Goal: Transaction & Acquisition: Purchase product/service

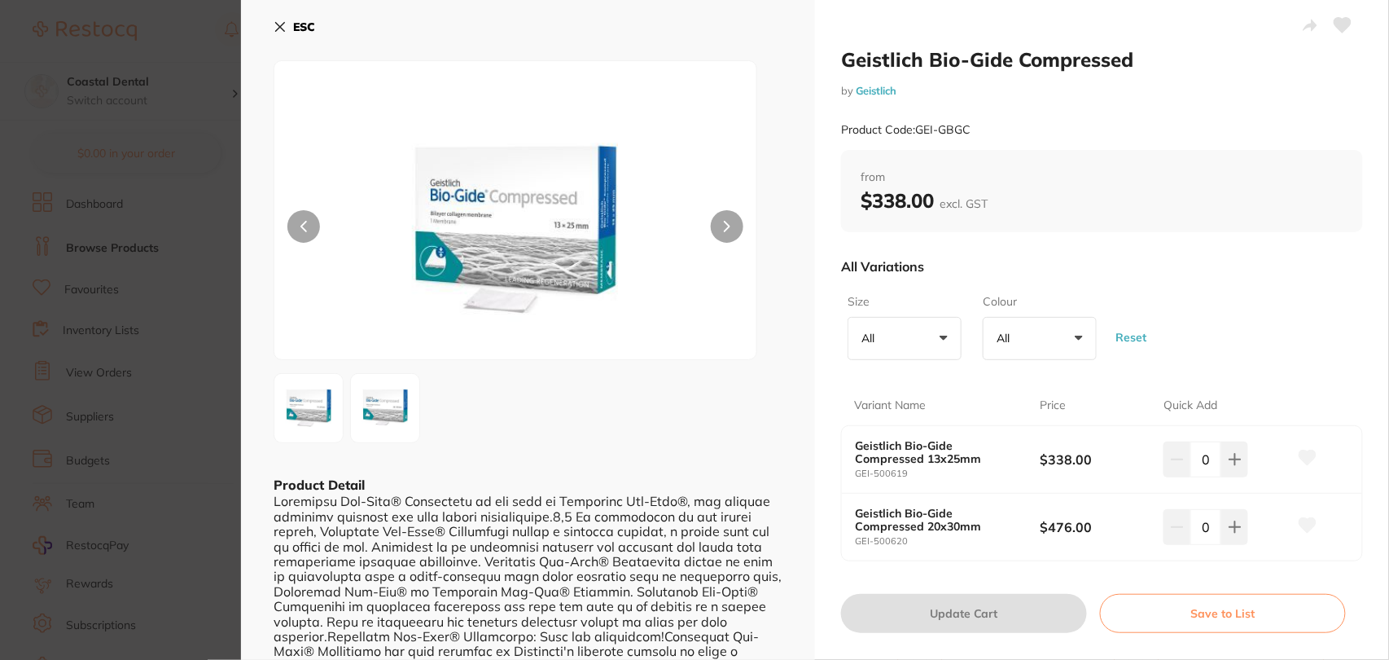
click at [288, 29] on button "ESC" at bounding box center [295, 27] width 42 height 28
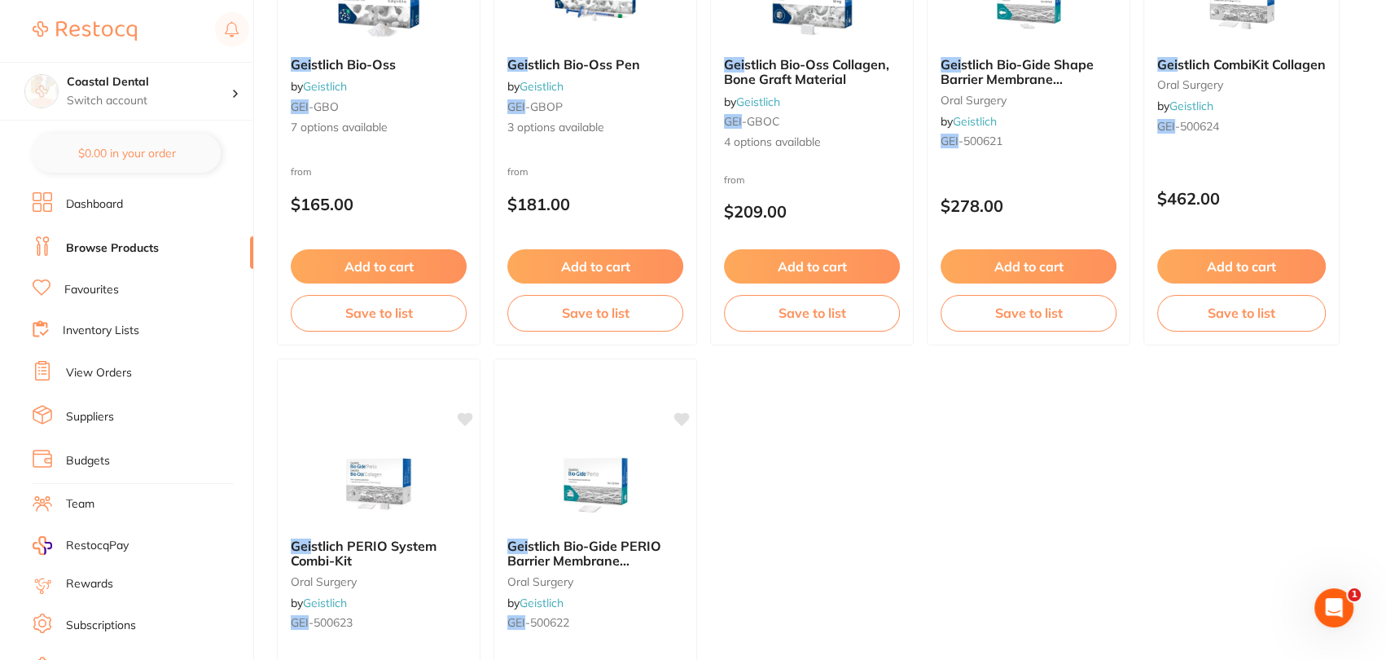
scroll to position [835, 0]
click at [1263, 189] on p "$462.00" at bounding box center [1242, 198] width 170 height 19
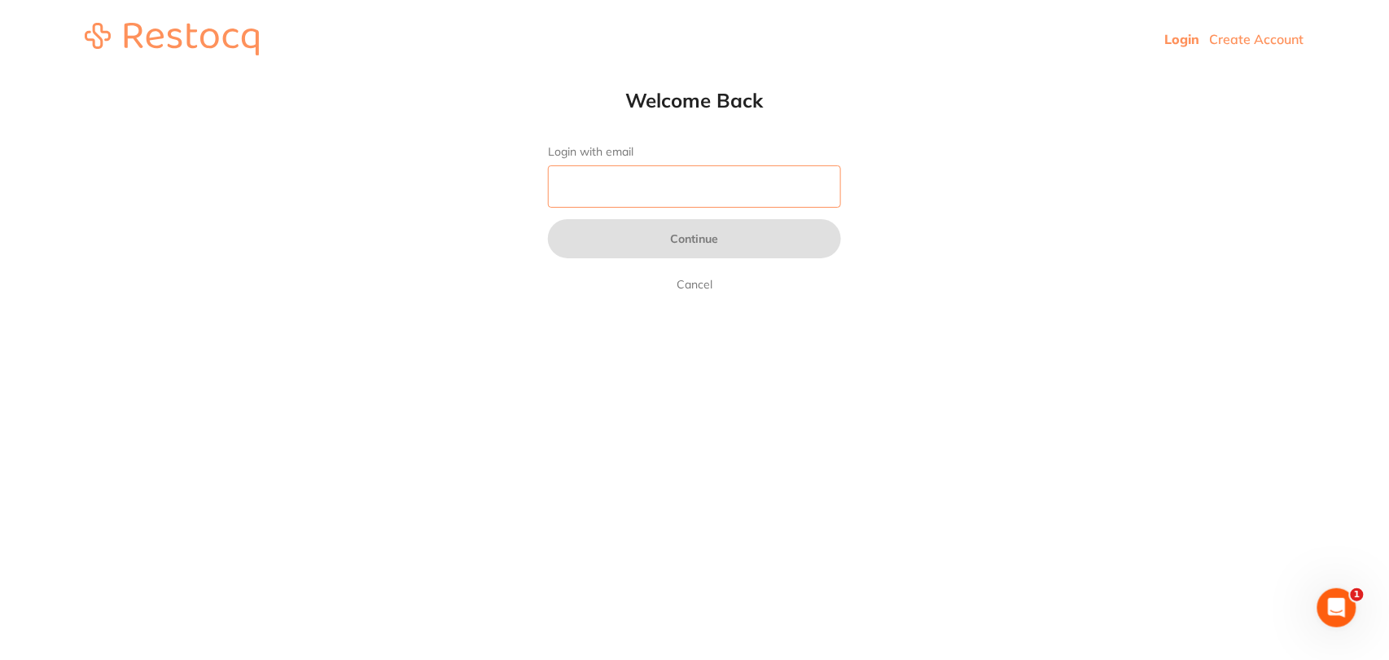
click at [673, 187] on input "Login with email" at bounding box center [694, 186] width 293 height 42
type input "[PERSON_NAME][EMAIL_ADDRESS][DOMAIN_NAME]"
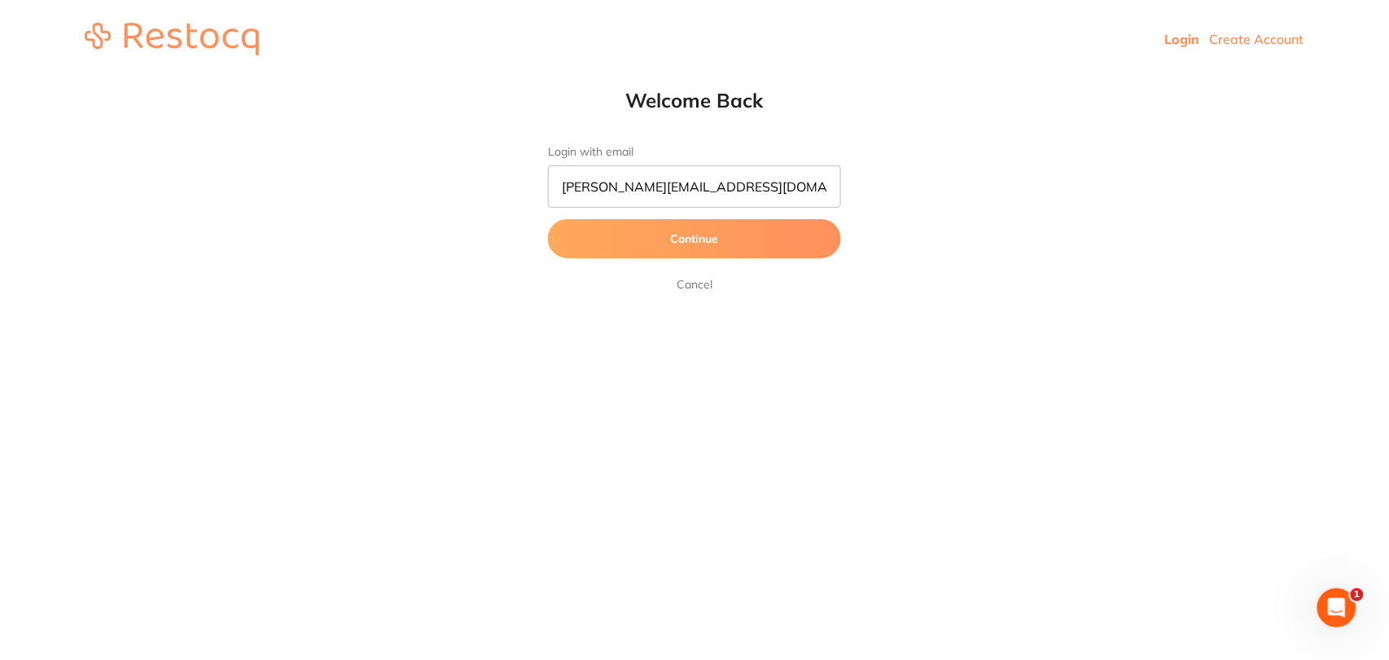
click at [678, 238] on button "Continue" at bounding box center [694, 238] width 293 height 39
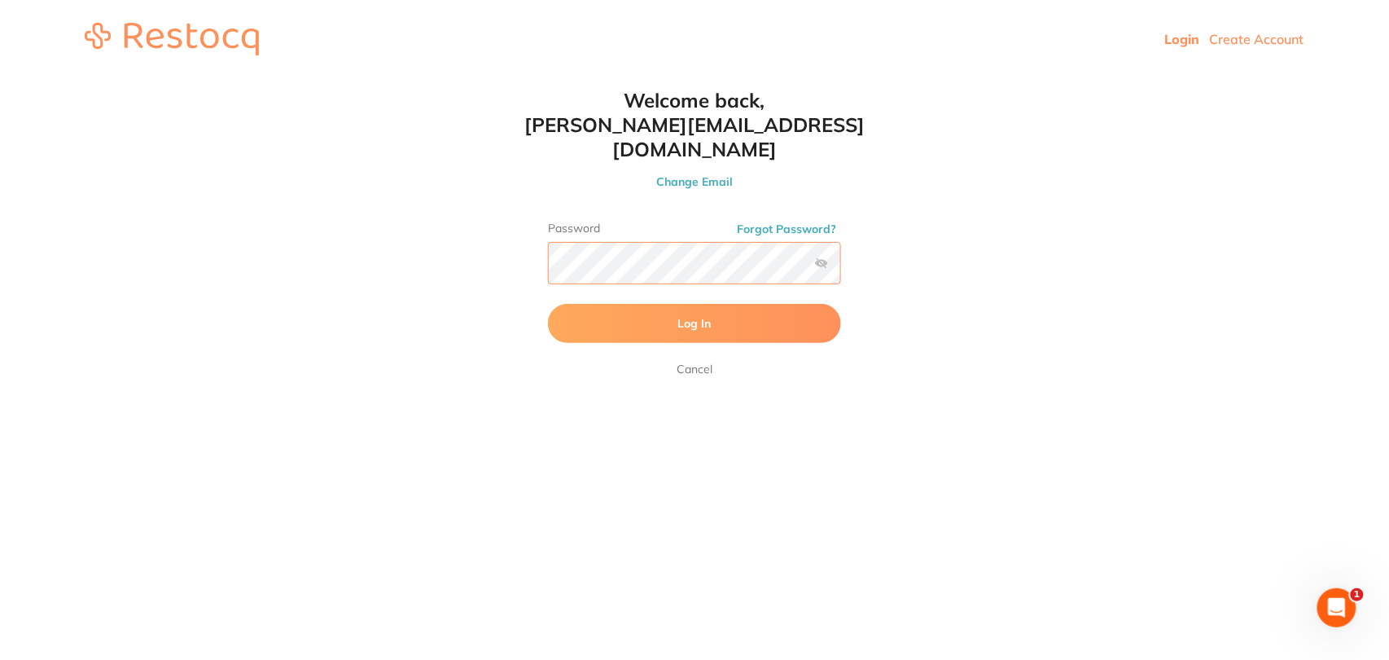
click at [548, 304] on button "Log In" at bounding box center [694, 323] width 293 height 39
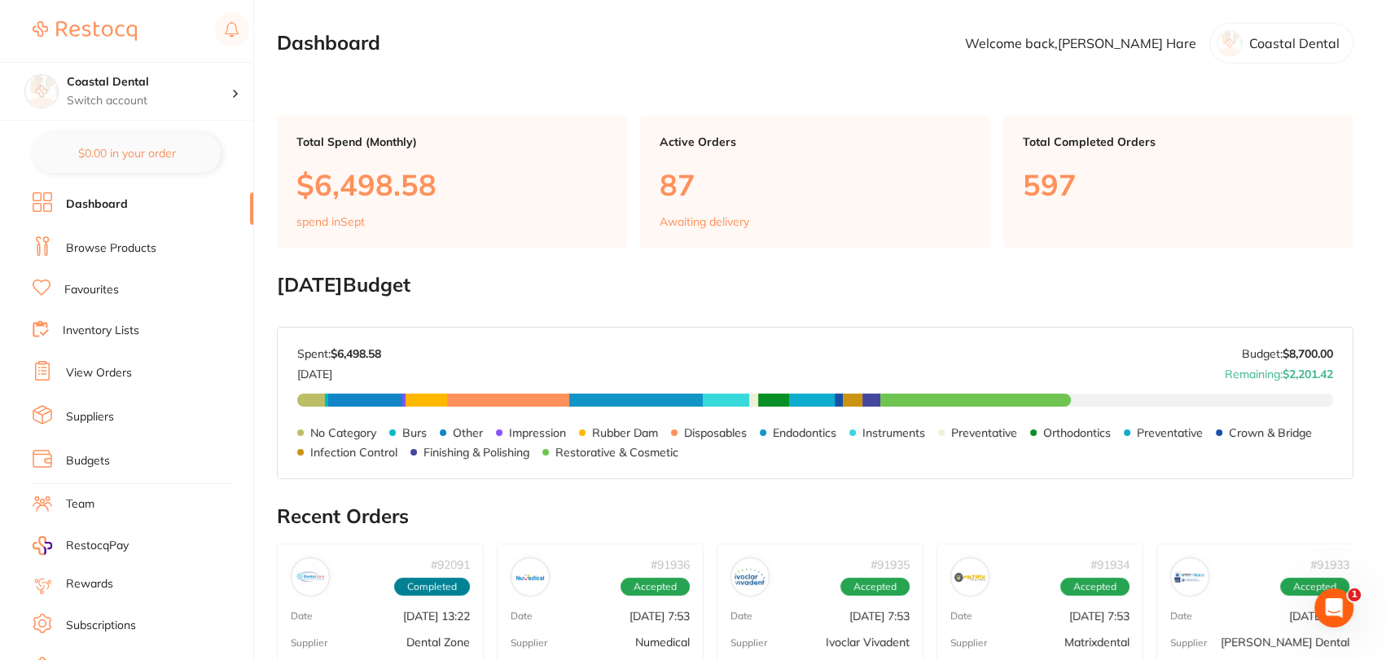
click at [142, 244] on link "Browse Products" at bounding box center [111, 248] width 90 height 16
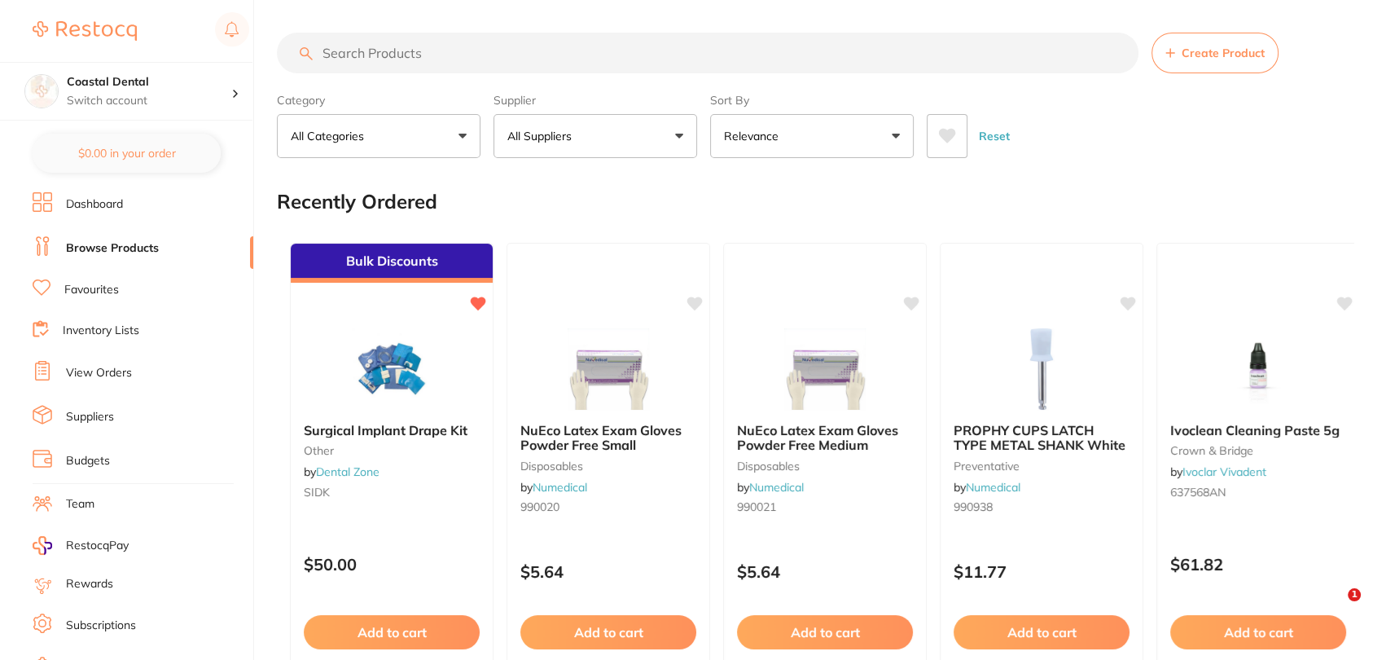
click at [550, 62] on input "search" at bounding box center [708, 53] width 862 height 41
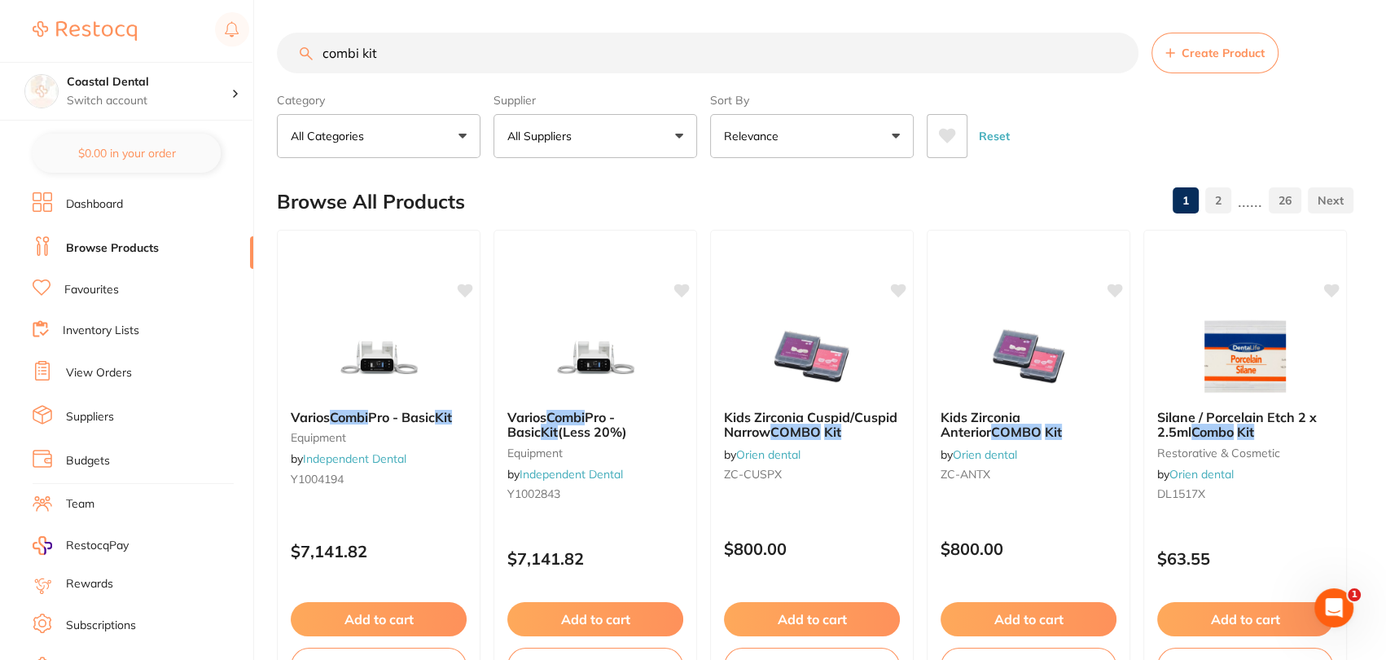
click at [508, 59] on input "combi kit" at bounding box center [708, 53] width 862 height 41
type input "c"
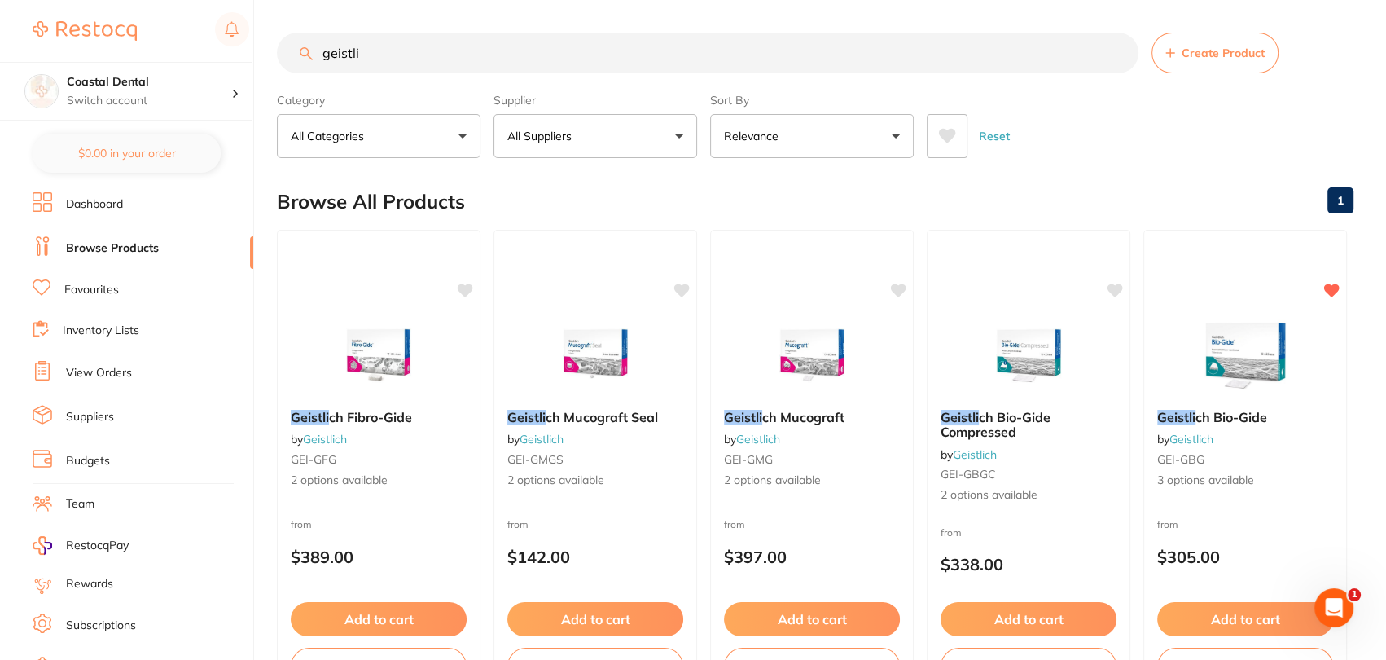
type input "geistli"
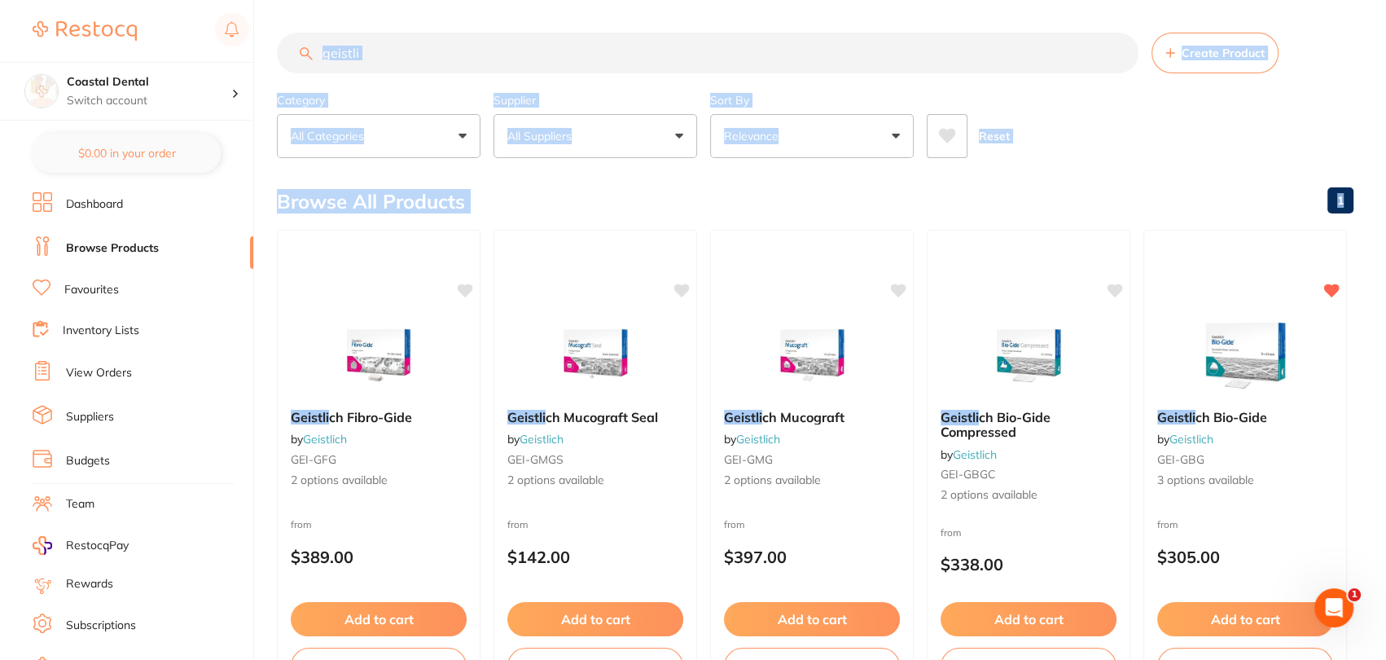
drag, startPoint x: 1385, startPoint y: 208, endPoint x: 1388, endPoint y: 266, distance: 57.1
click at [1386, 266] on html "$640.45 Coastal Dental Switch account Coastal Dental Dental Sanctuary [GEOGRAPH…" at bounding box center [693, 330] width 1386 height 660
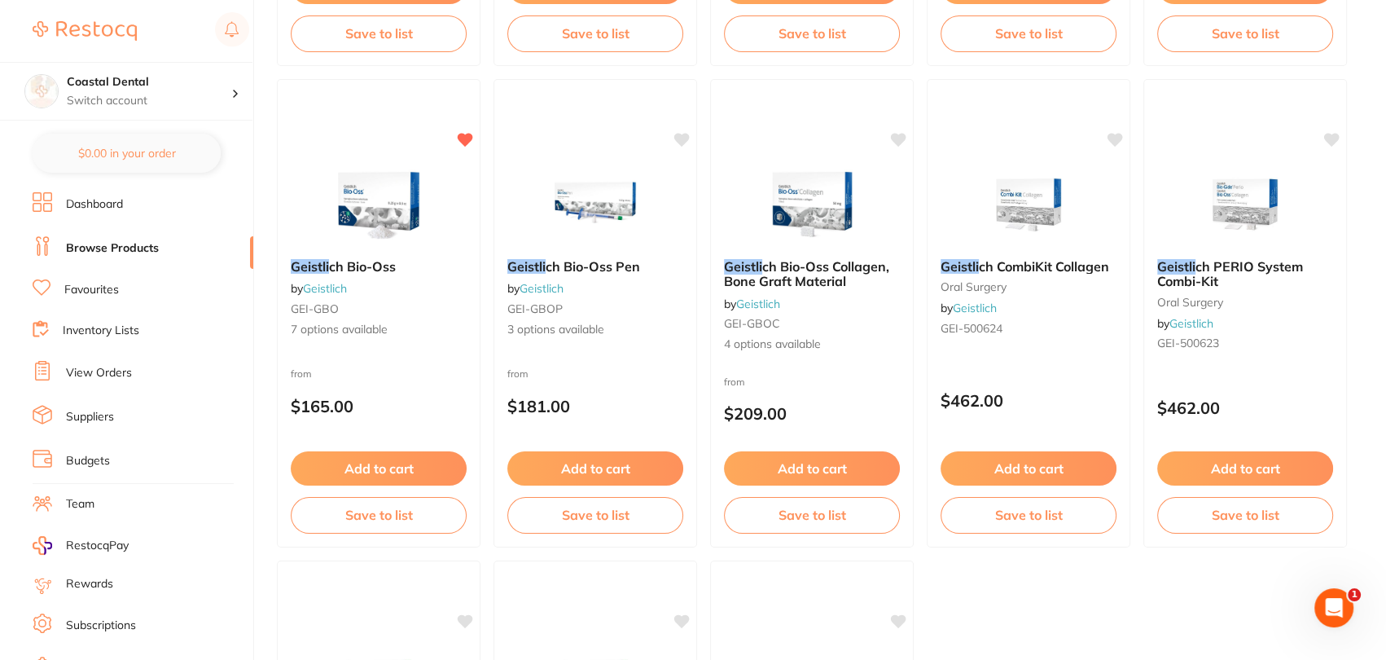
scroll to position [645, 0]
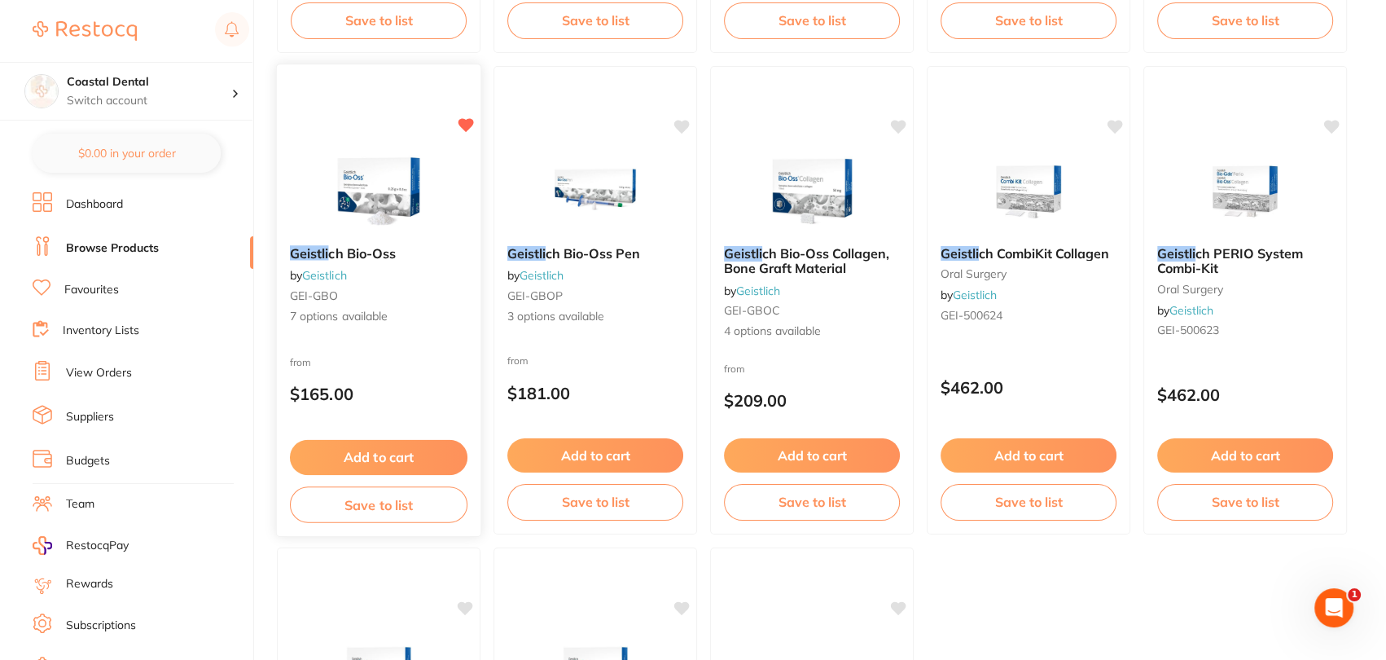
click at [425, 247] on b "Geistli ch Bio-Oss" at bounding box center [379, 252] width 178 height 15
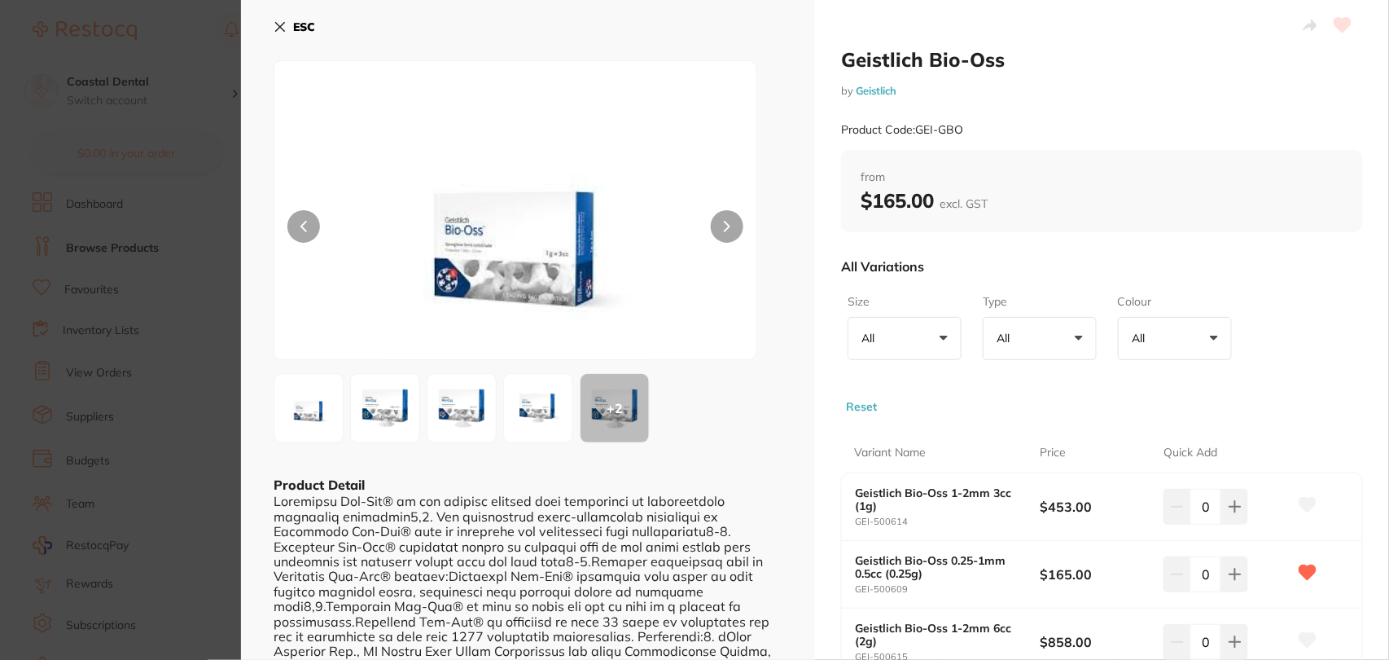
click at [276, 35] on button "ESC" at bounding box center [295, 27] width 42 height 28
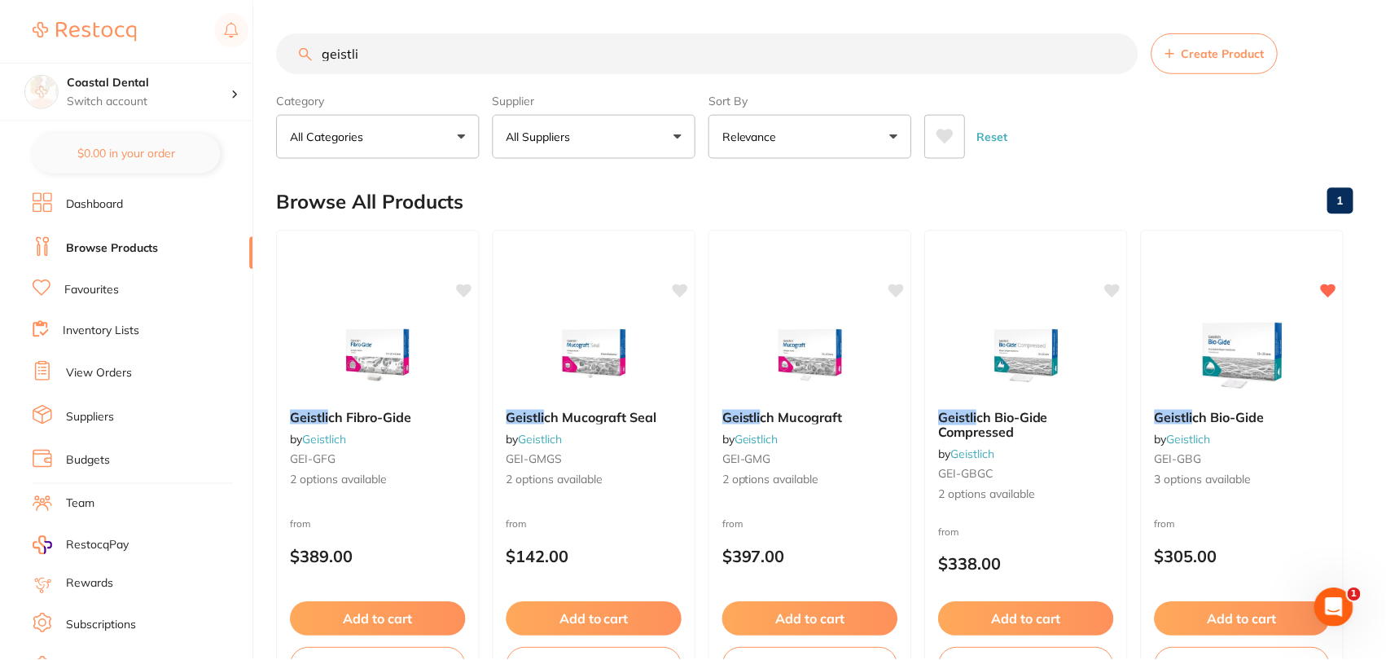
scroll to position [645, 0]
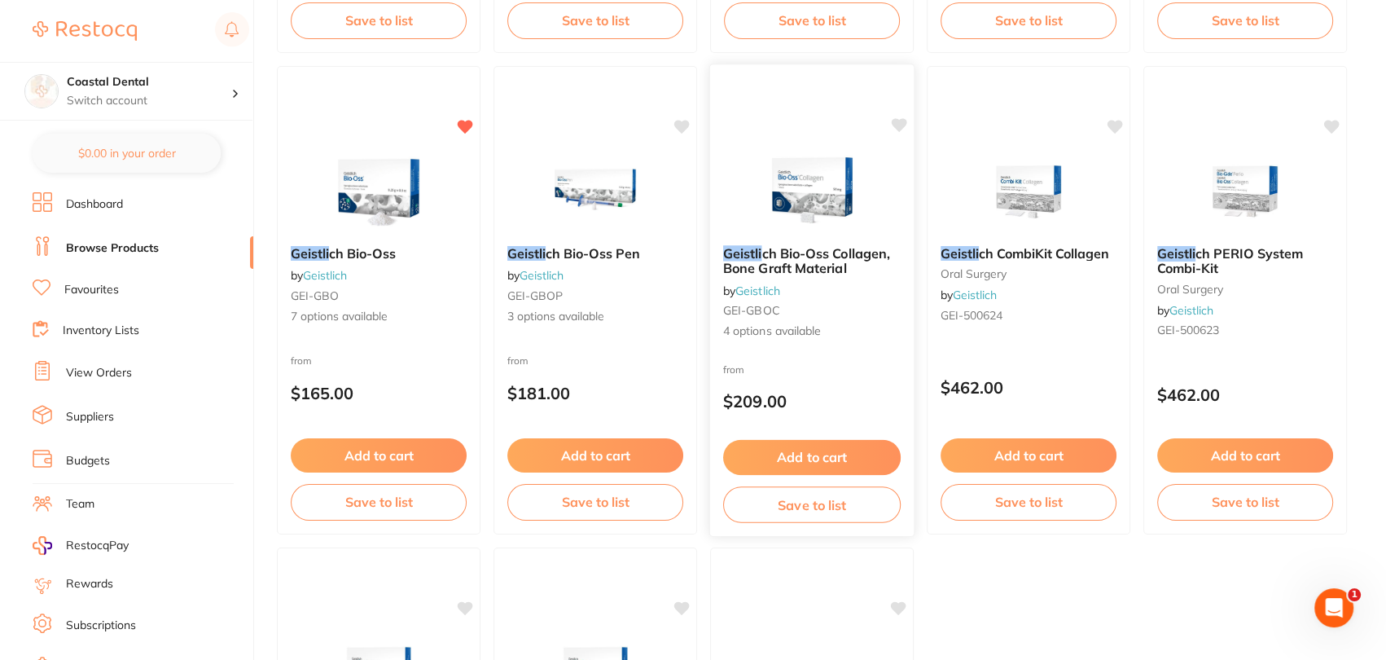
click at [858, 259] on span "ch Bio-Oss Collagen, Bone Graft Material" at bounding box center [806, 260] width 167 height 32
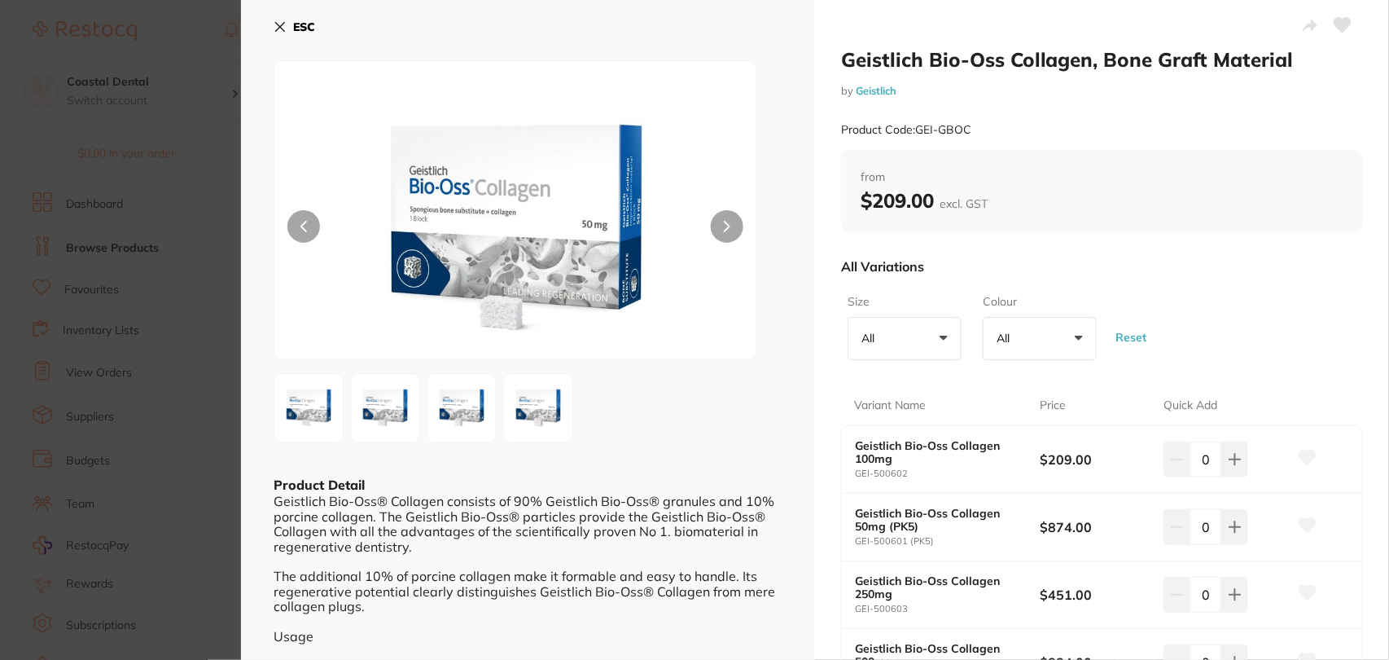
click at [282, 27] on icon at bounding box center [280, 26] width 13 height 13
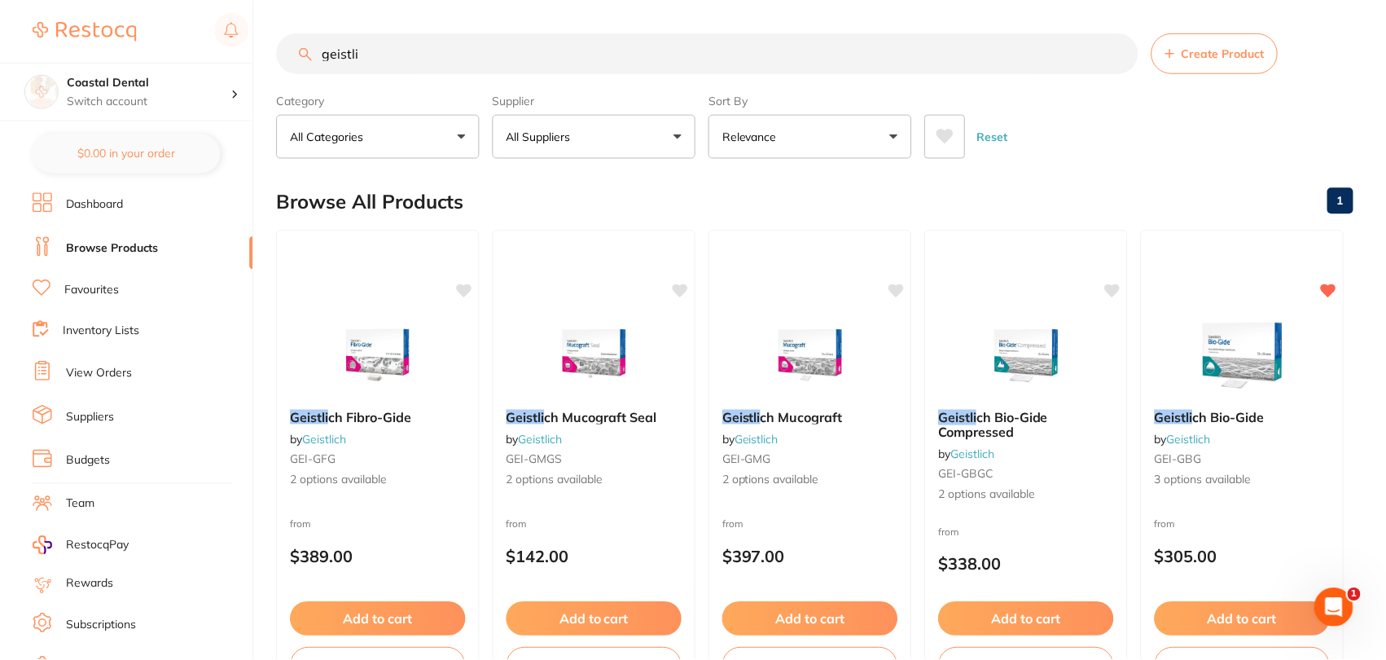
scroll to position [645, 0]
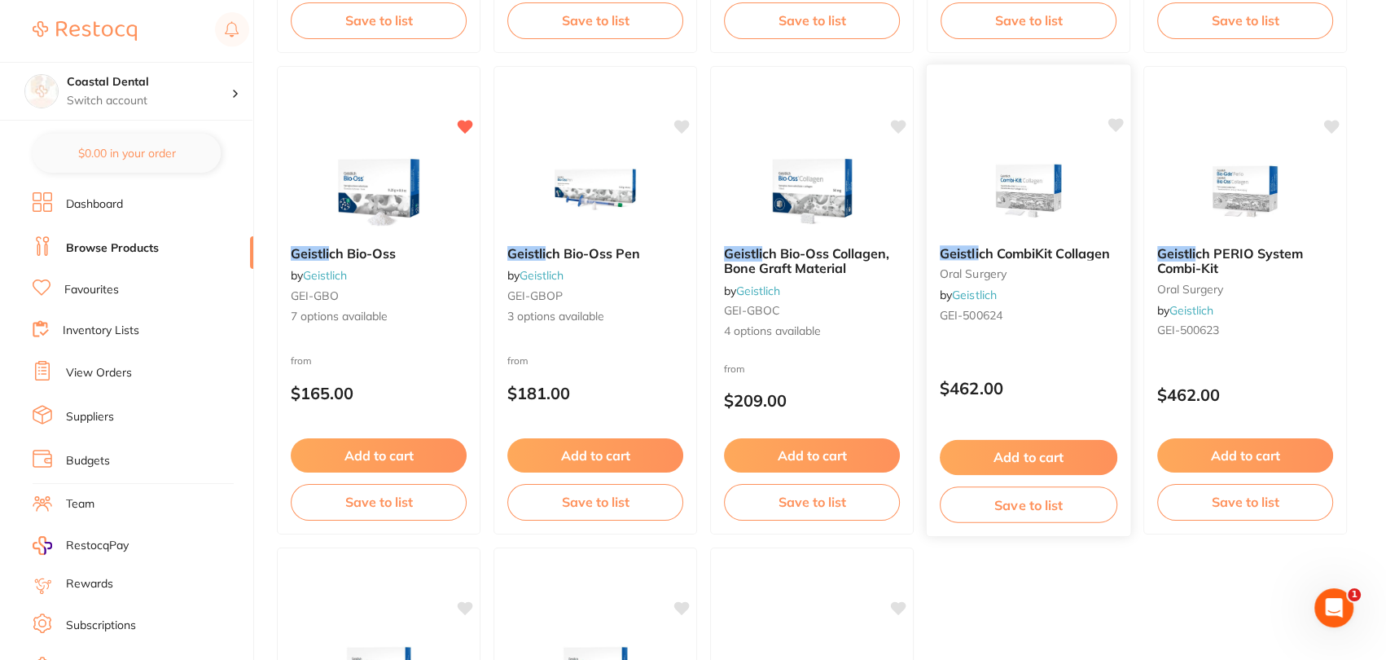
click at [1091, 301] on div "Geistli ch CombiKit Collagen [MEDICAL_DATA] by Geistlich GEI-500624" at bounding box center [1029, 286] width 204 height 109
